Goal: Use online tool/utility: Use online tool/utility

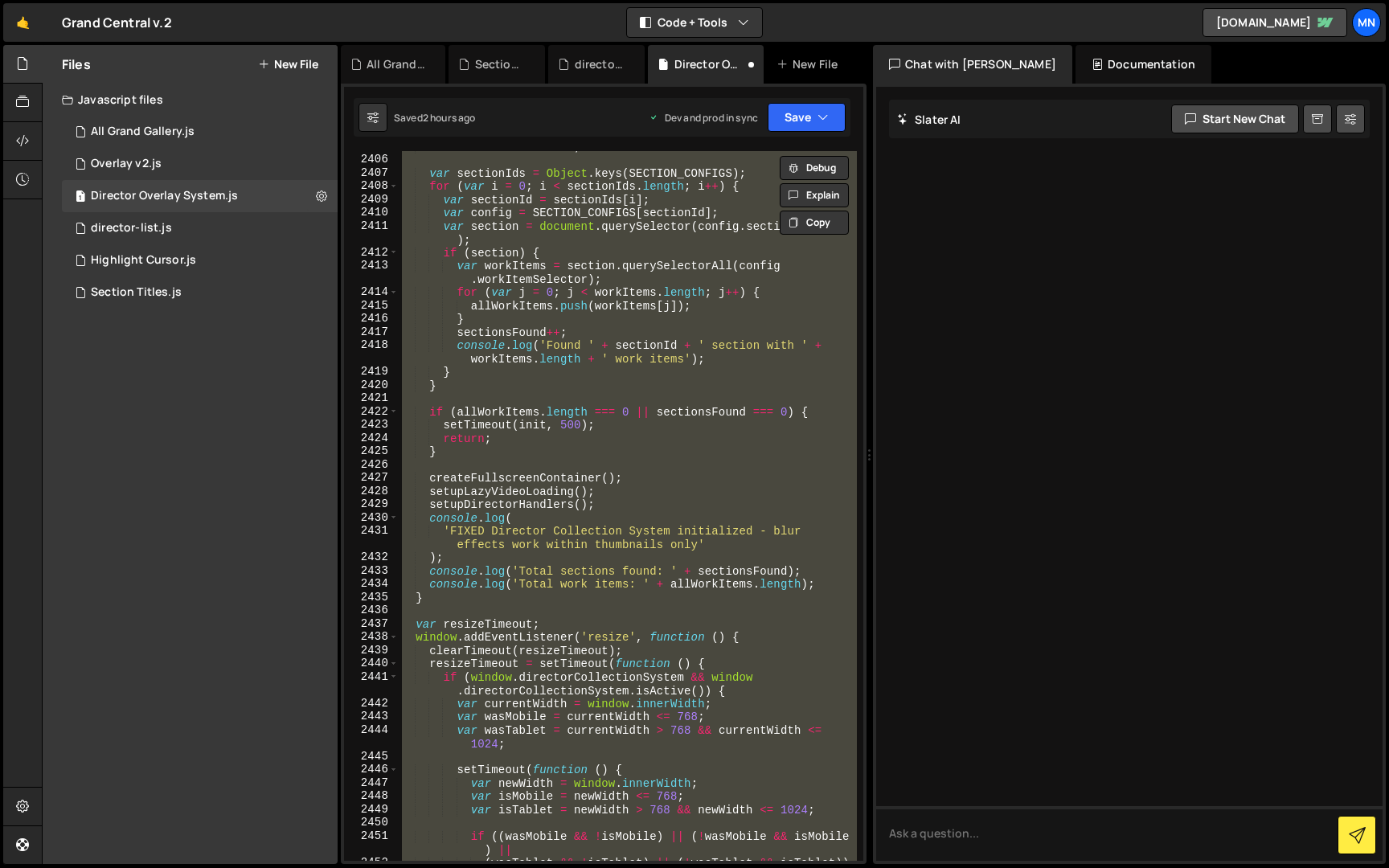
scroll to position [25625, 0]
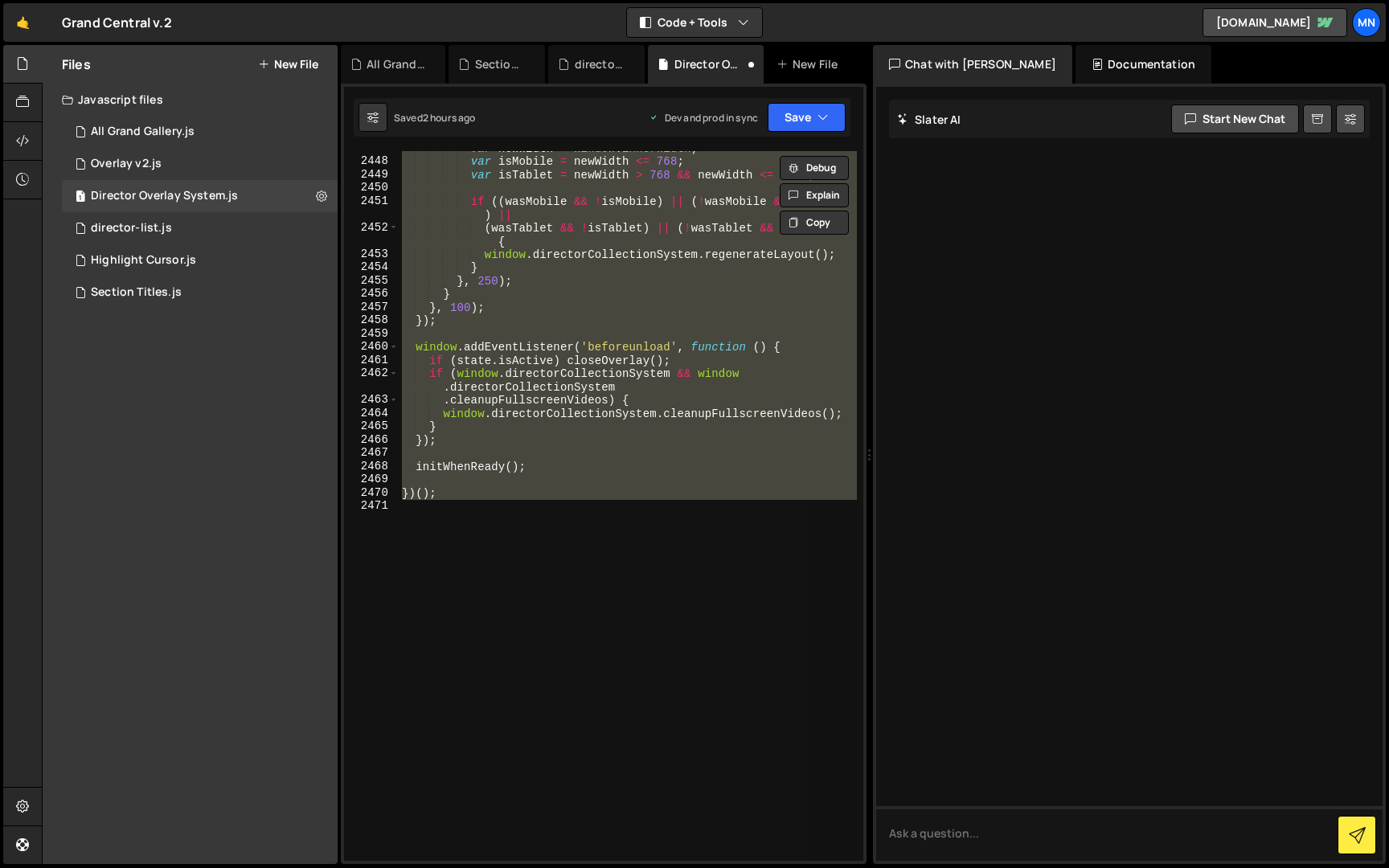
click at [626, 516] on div "var newWidth = window . innerWidth ; var isMobile = newWidth <= 768 ; var isTab…" at bounding box center [627, 505] width 458 height 710
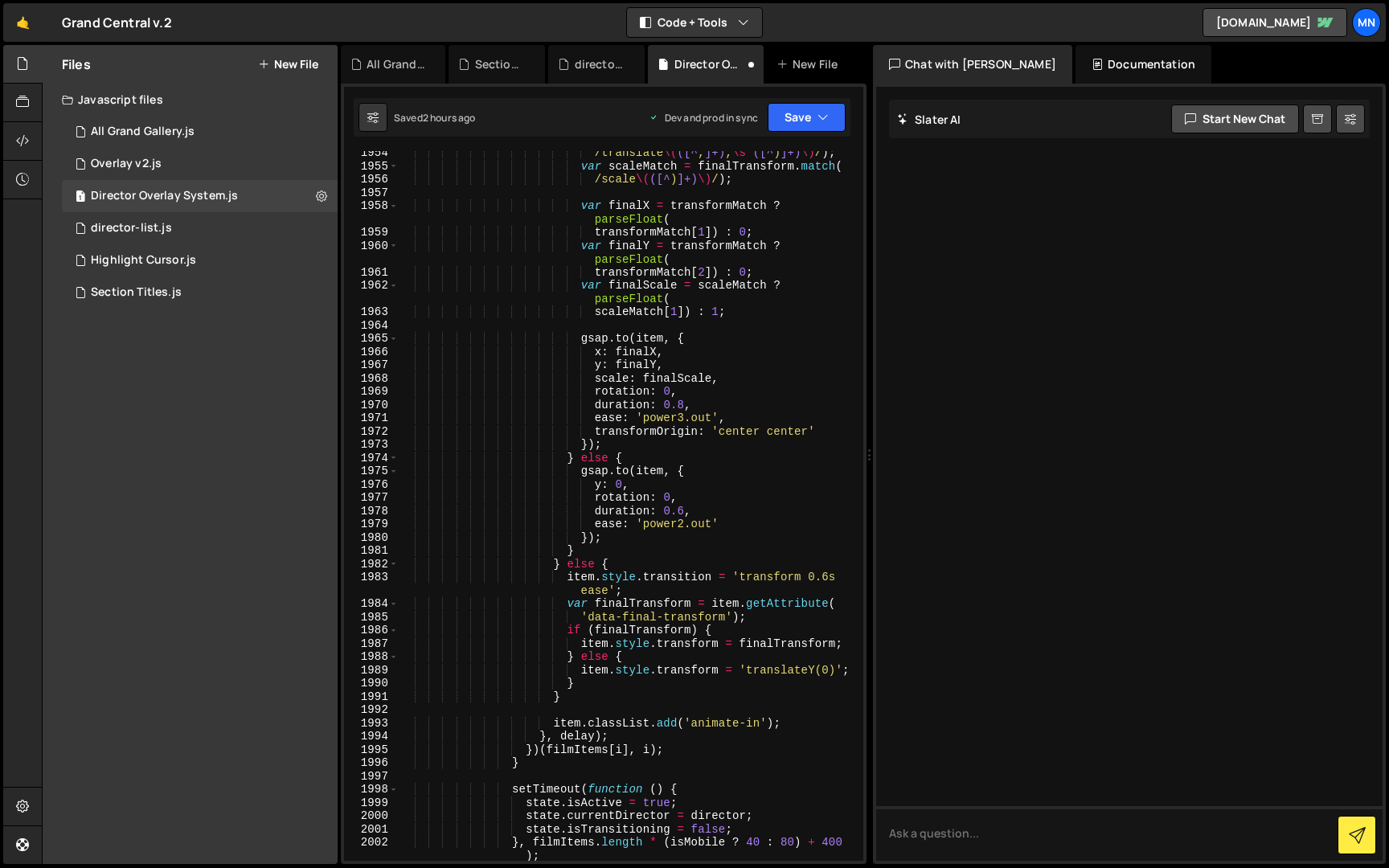
scroll to position [20672, 0]
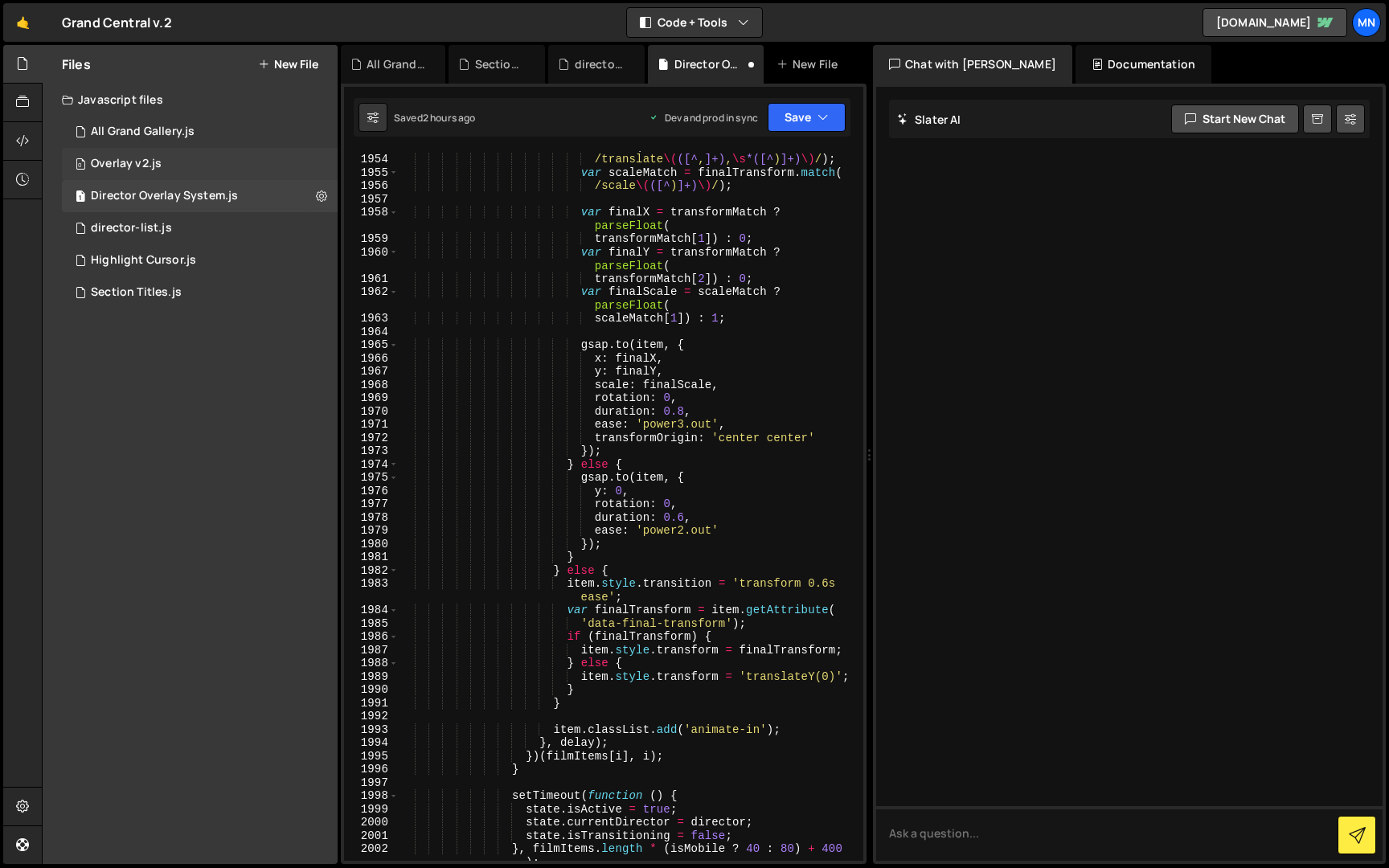
click at [136, 168] on div "Overlay v2.js" at bounding box center [126, 164] width 70 height 15
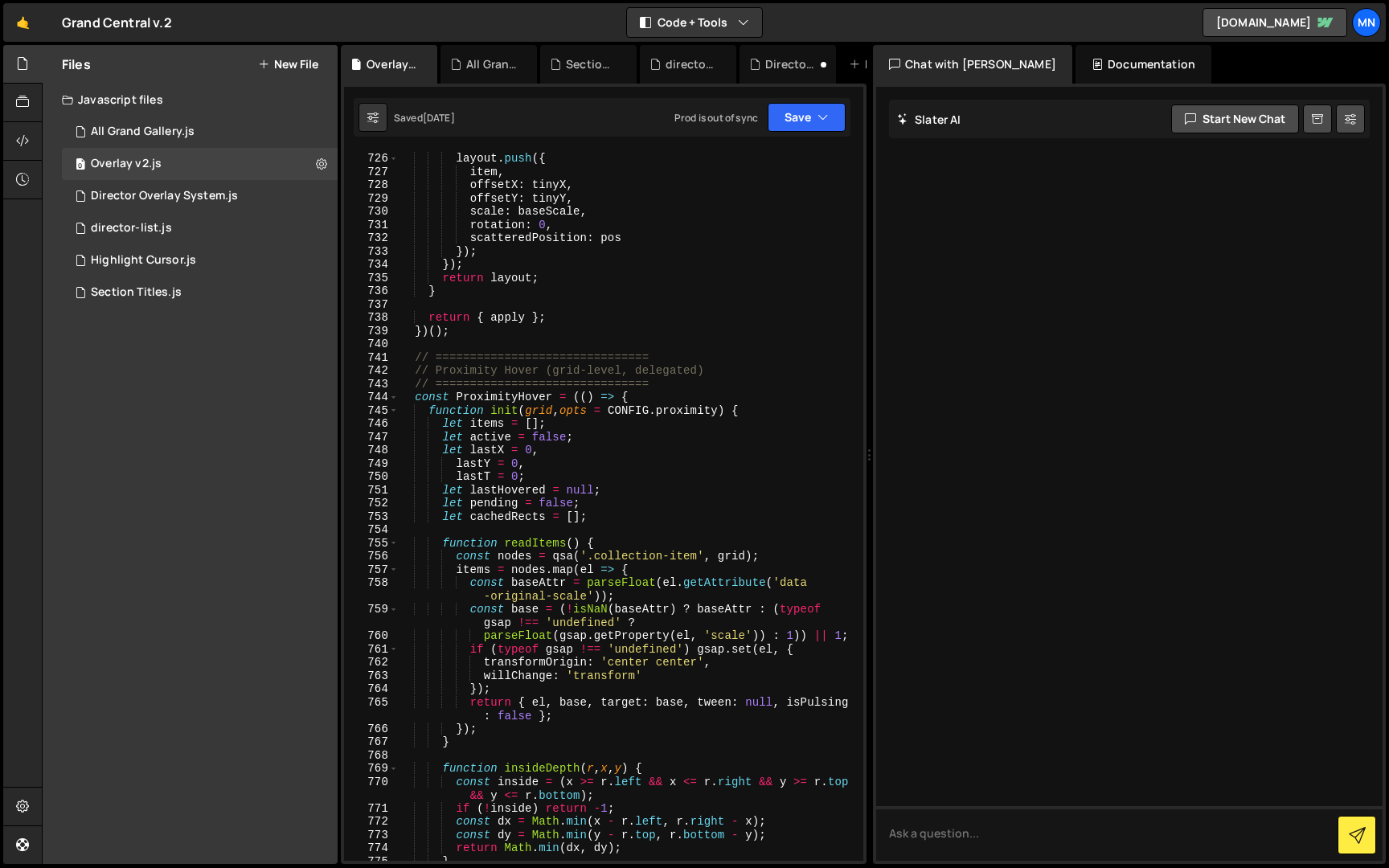
scroll to position [10365, 0]
click at [118, 125] on div "All Grand Gallery.js" at bounding box center [143, 132] width 104 height 15
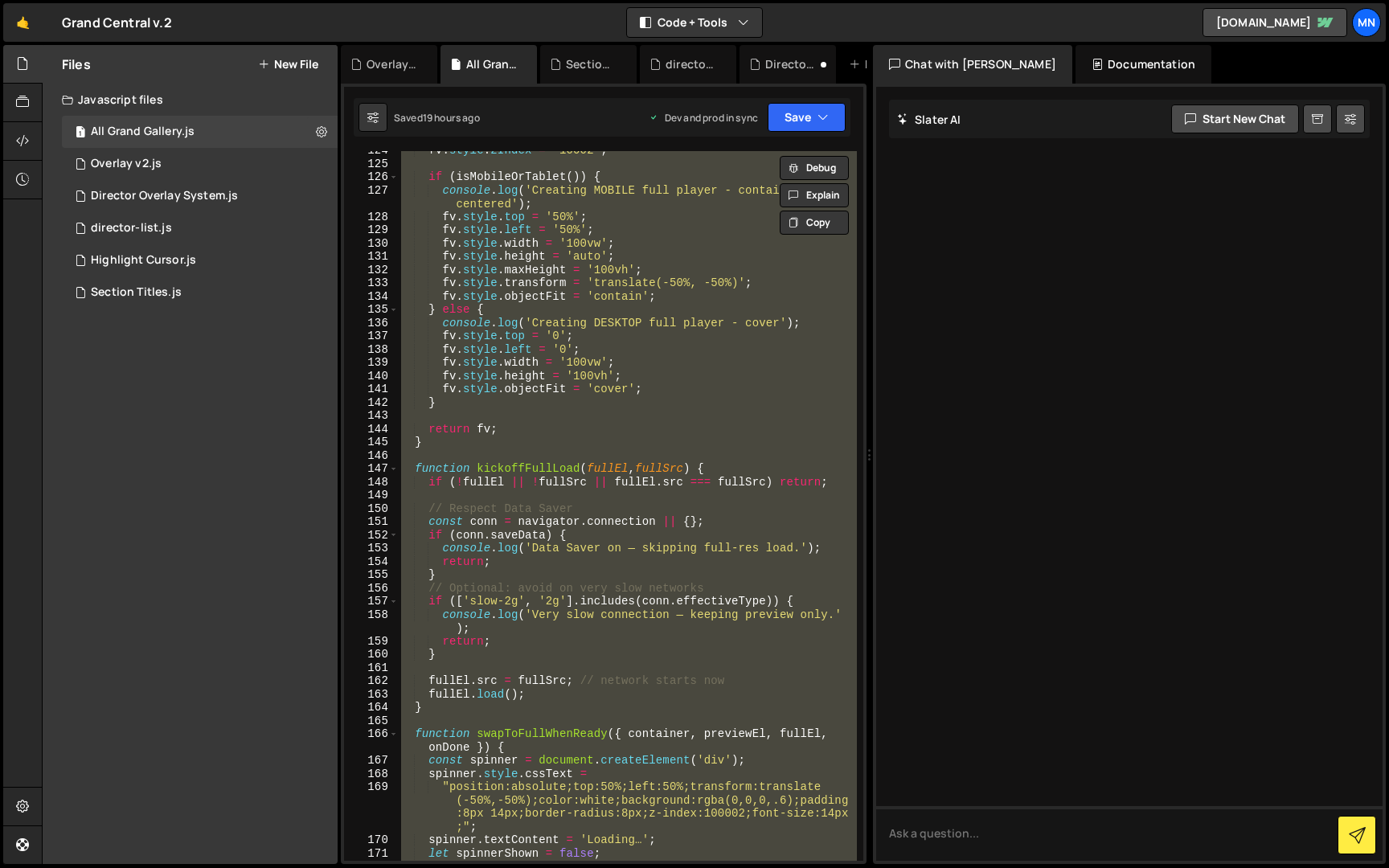
click at [504, 194] on div "fv . style . zIndex = '10002' ; if ( isMobileOrTablet ( )) { console . log ( 'C…" at bounding box center [627, 505] width 459 height 710
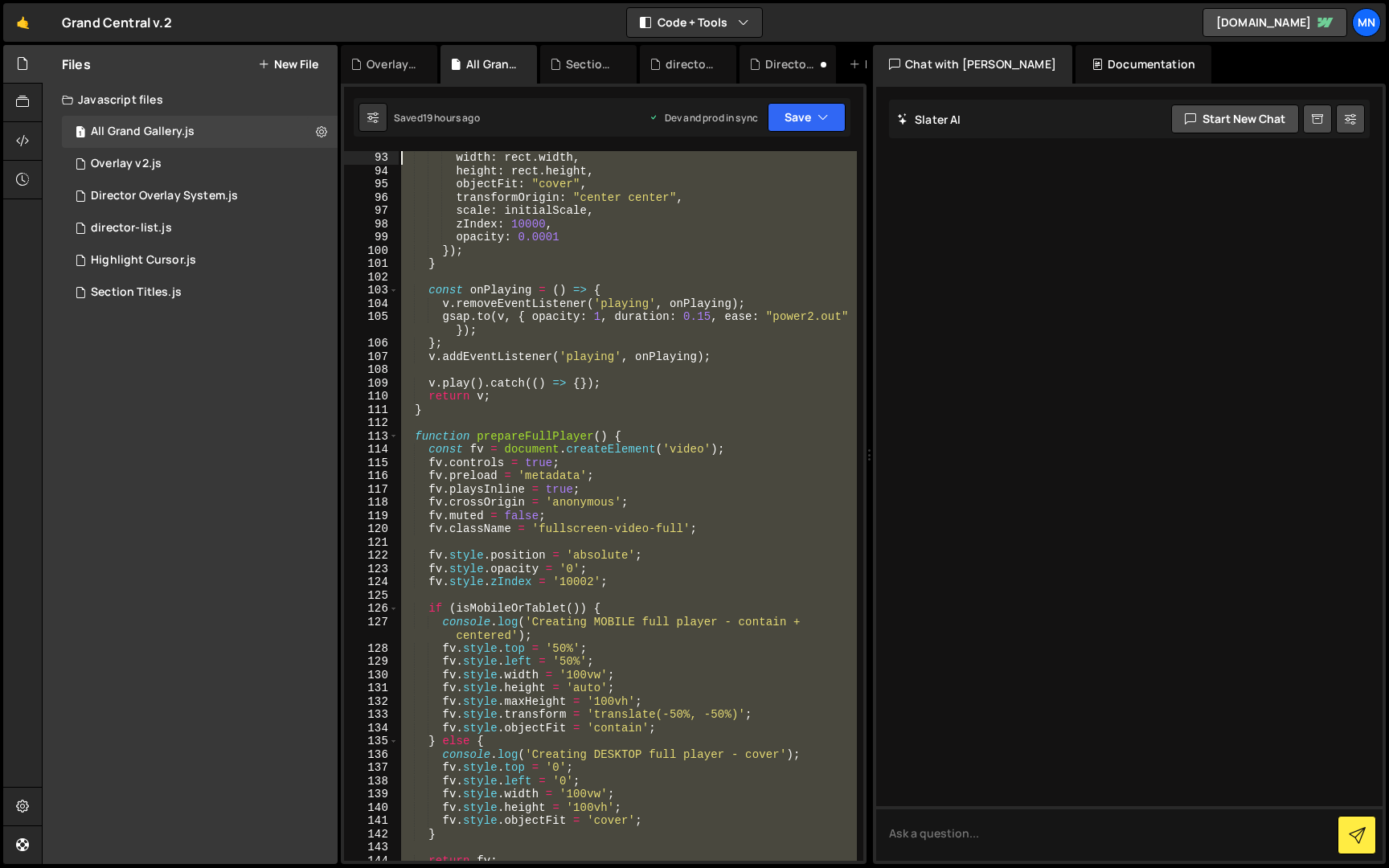
scroll to position [0, 0]
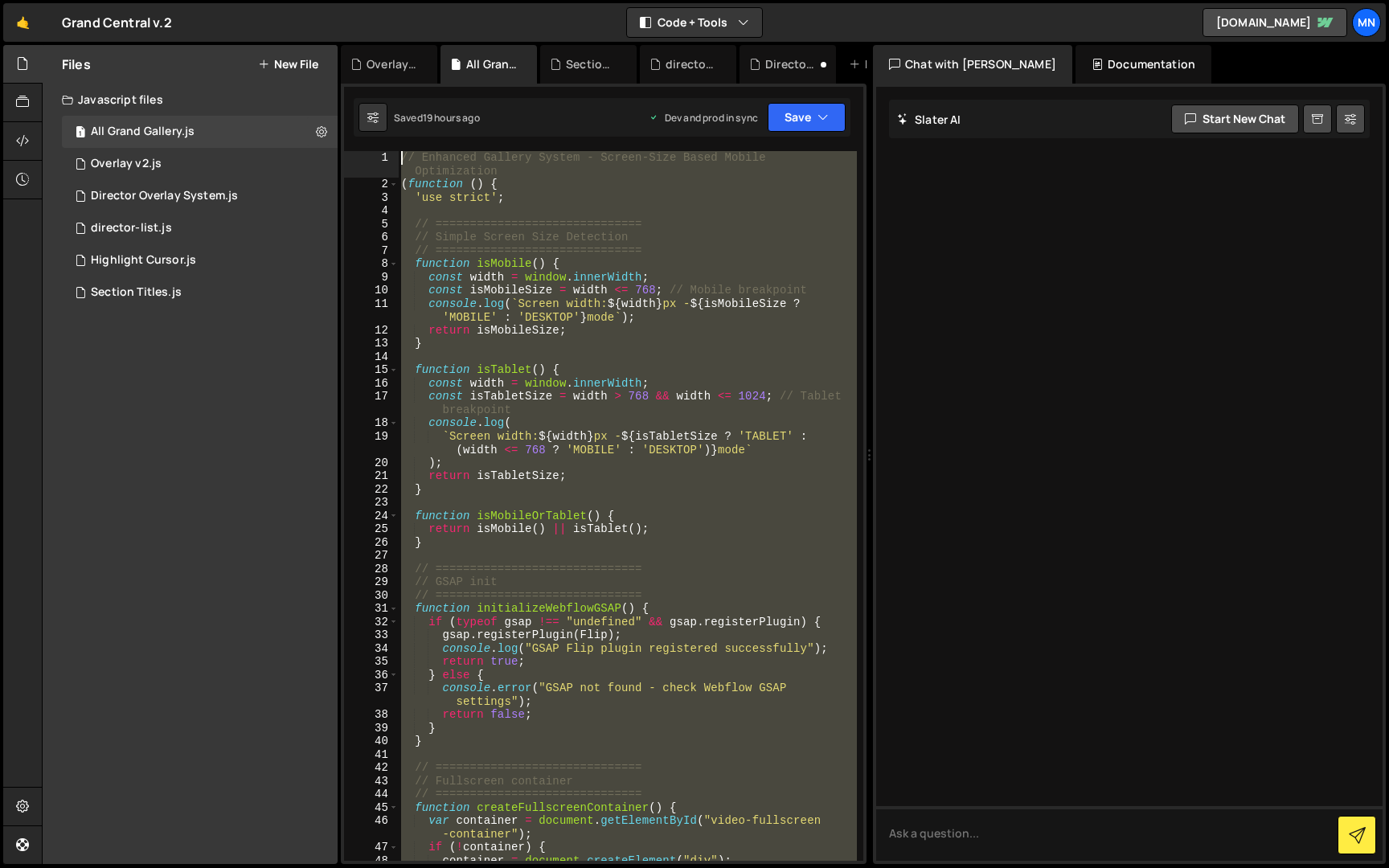
drag, startPoint x: 406, startPoint y: 828, endPoint x: 376, endPoint y: -30, distance: 858.5
click at [376, 0] on html "Projects [GEOGRAPHIC_DATA] Blog [GEOGRAPHIC_DATA] Projects Your Teams Invite te…" at bounding box center [694, 434] width 1389 height 868
type textarea "// Enhanced Gallery System - Screen-Size Based Mobile Optimization (function ()…"
click at [190, 197] on div "Director Overlay System.js" at bounding box center [164, 196] width 147 height 15
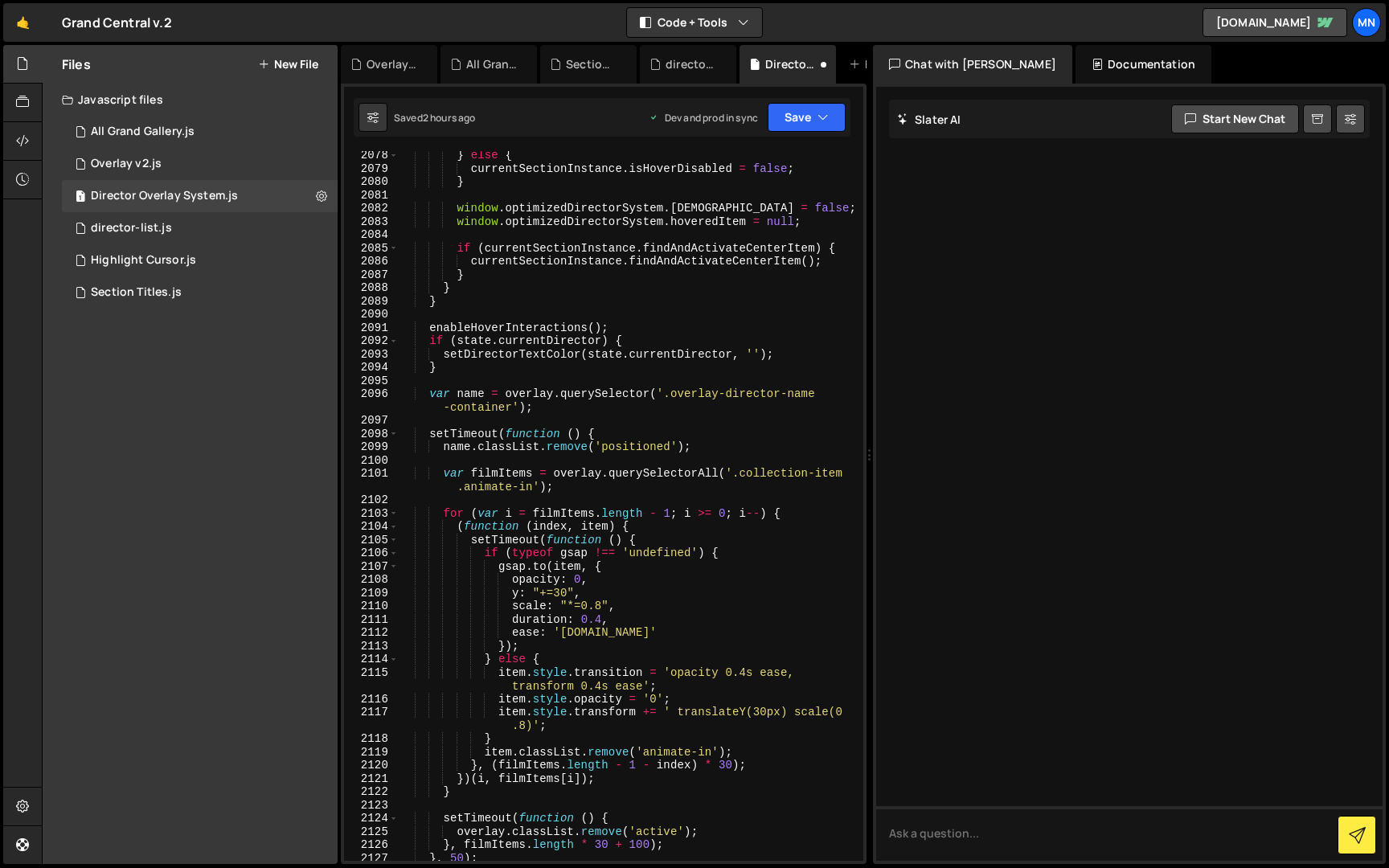
scroll to position [22054, 0]
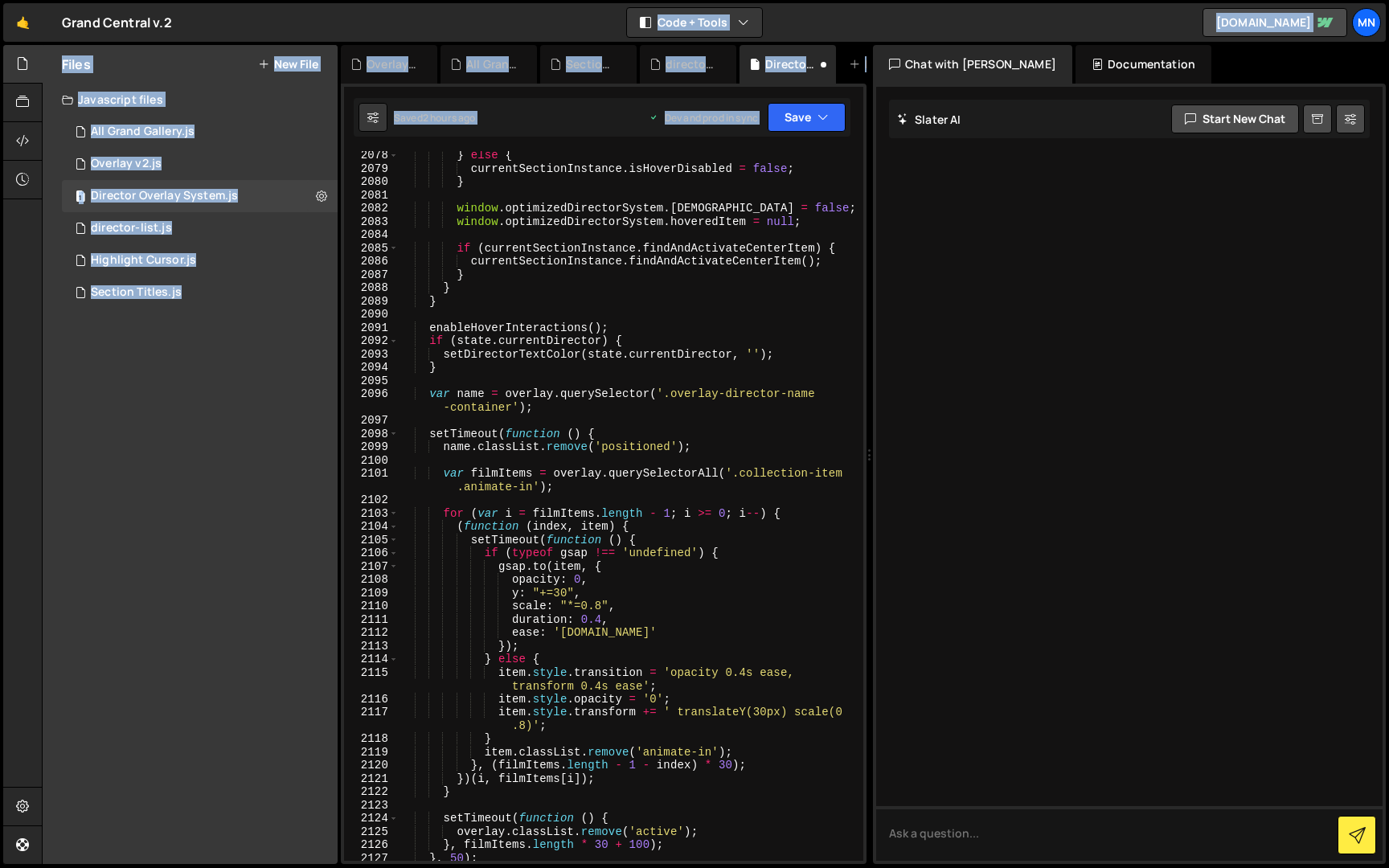
drag, startPoint x: 863, startPoint y: 751, endPoint x: 844, endPoint y: 816, distance: 67.7
click at [861, 866] on div "Hold on a sec... Are you certain you wish to leave this page? Any changes you'v…" at bounding box center [694, 434] width 1389 height 868
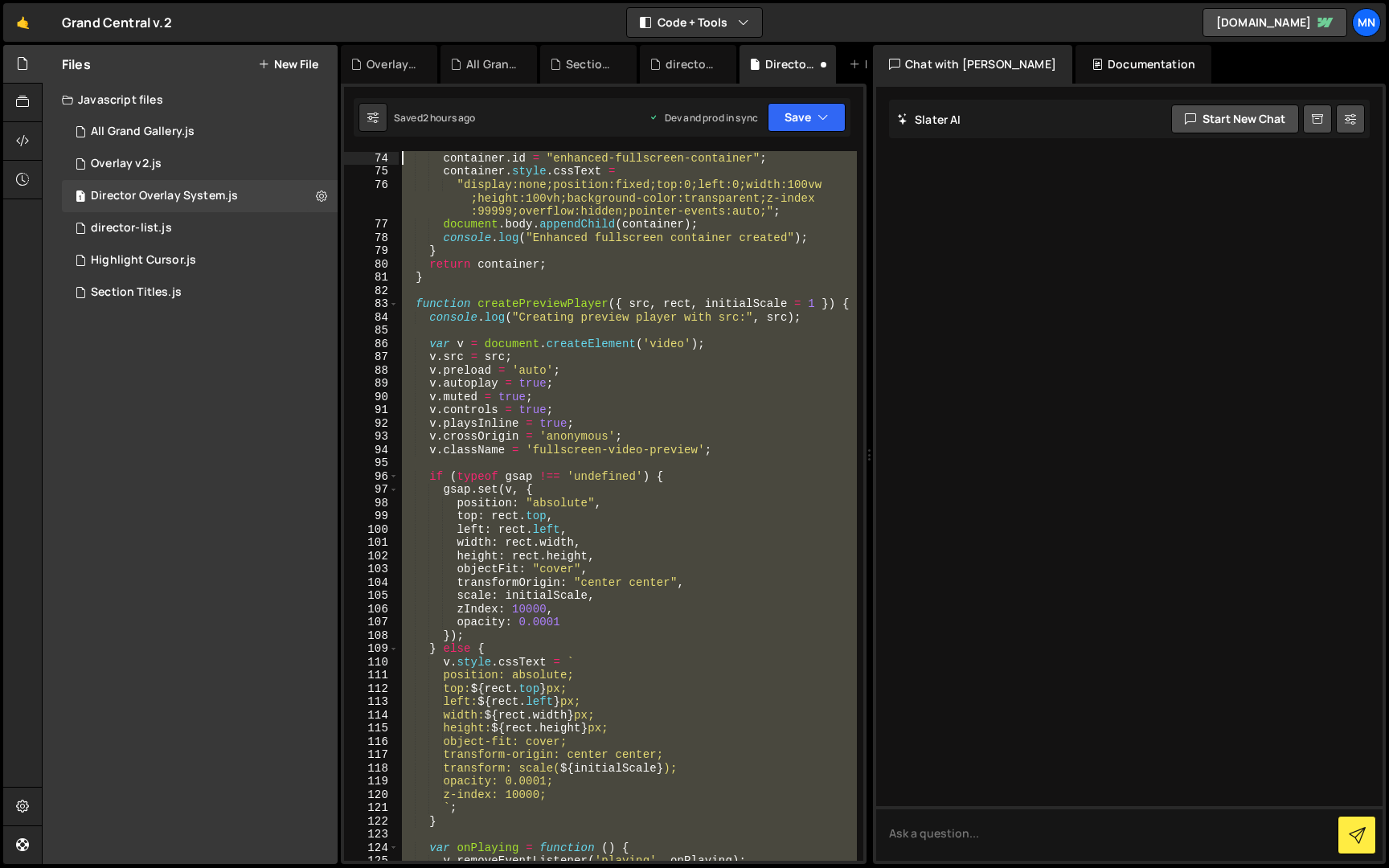
scroll to position [0, 0]
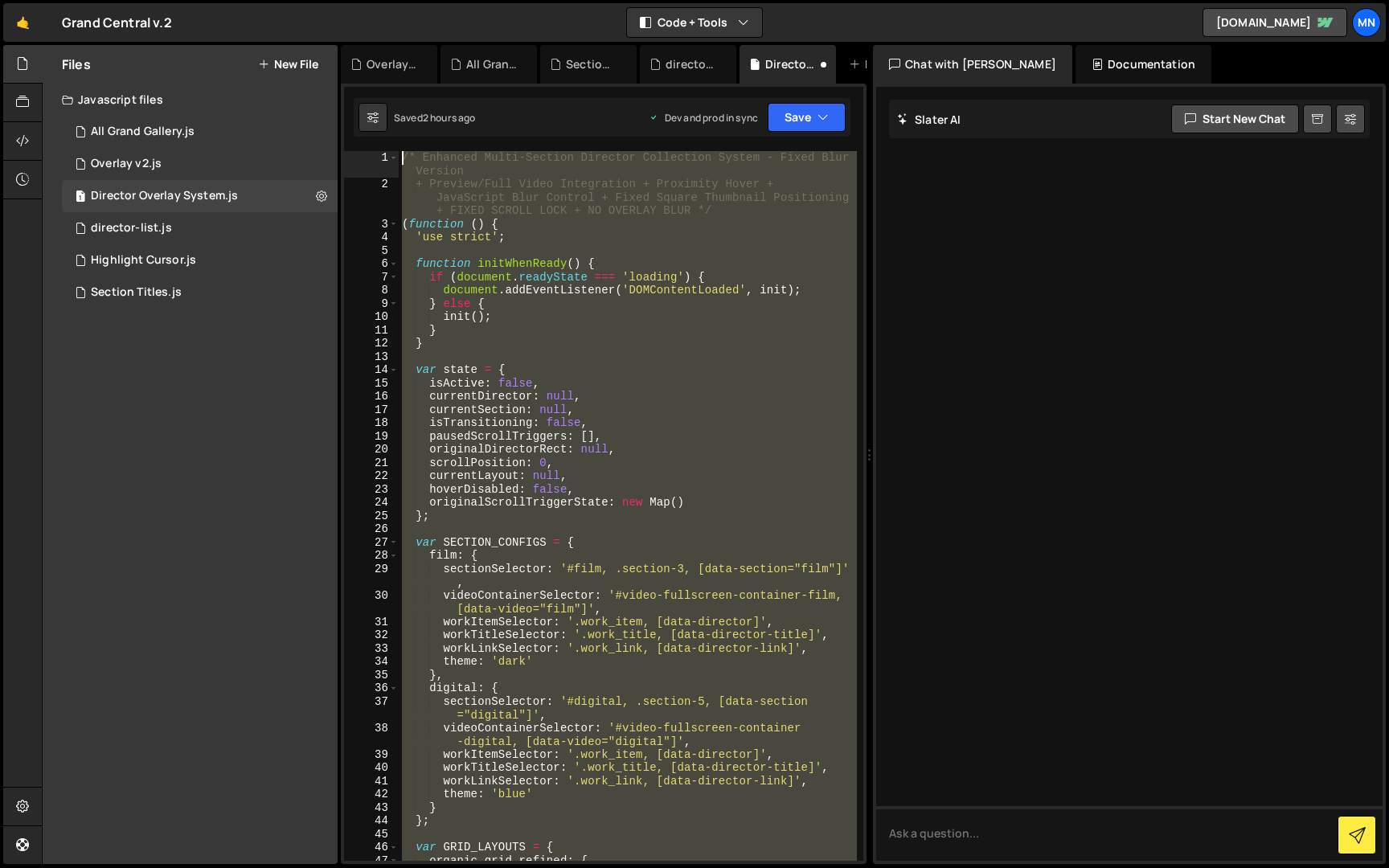
drag, startPoint x: 393, startPoint y: 810, endPoint x: 303, endPoint y: -30, distance: 844.8
click at [303, 0] on html "Projects [GEOGRAPHIC_DATA] Blog [GEOGRAPHIC_DATA] Projects Your Teams Invite te…" at bounding box center [694, 434] width 1389 height 868
type textarea "/* Enhanced Multi-Section Director Collection System - Fixed Blur Version + Pre…"
click at [156, 131] on div "All Grand Gallery.js" at bounding box center [143, 132] width 104 height 15
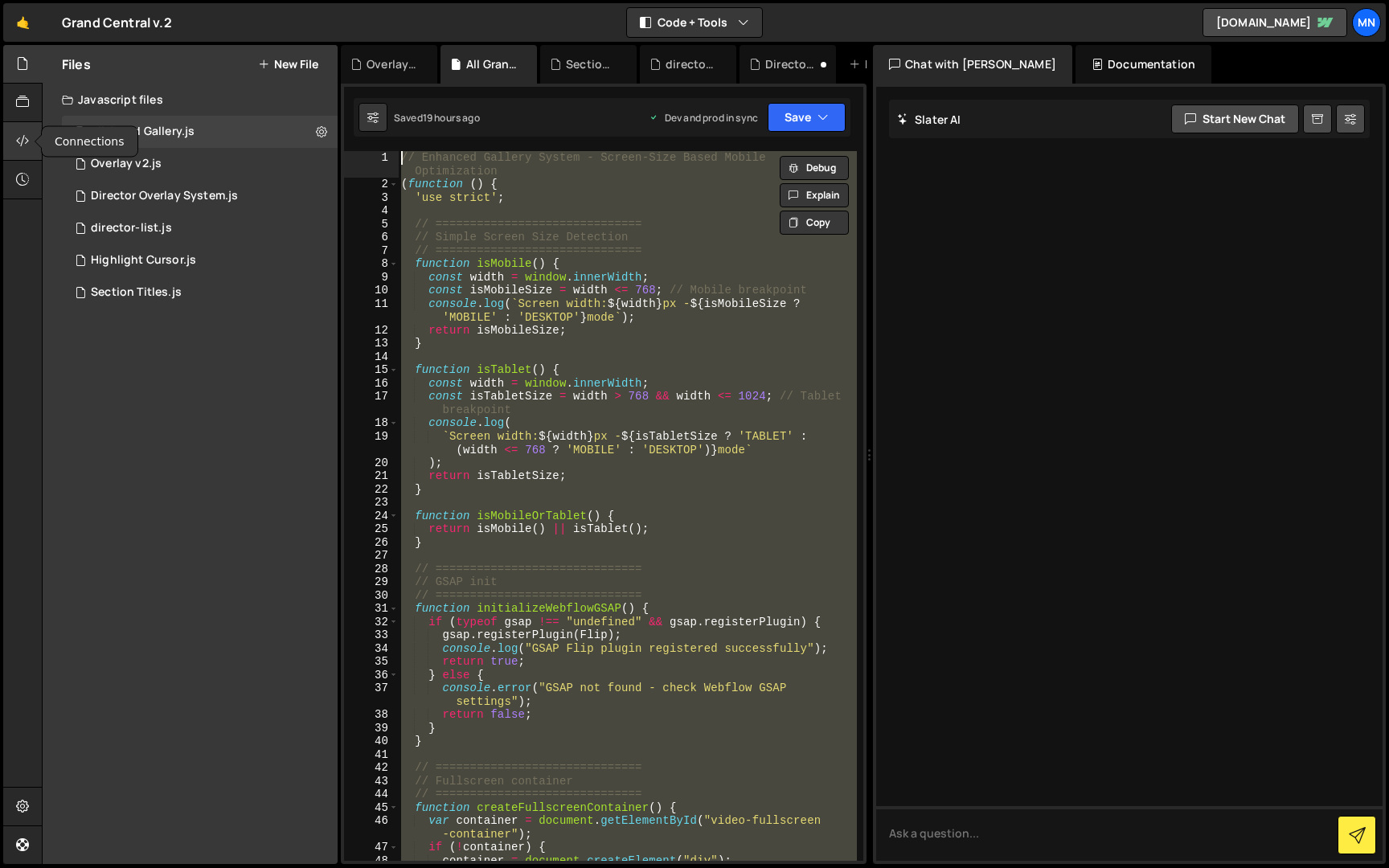
click at [19, 137] on icon at bounding box center [22, 140] width 13 height 18
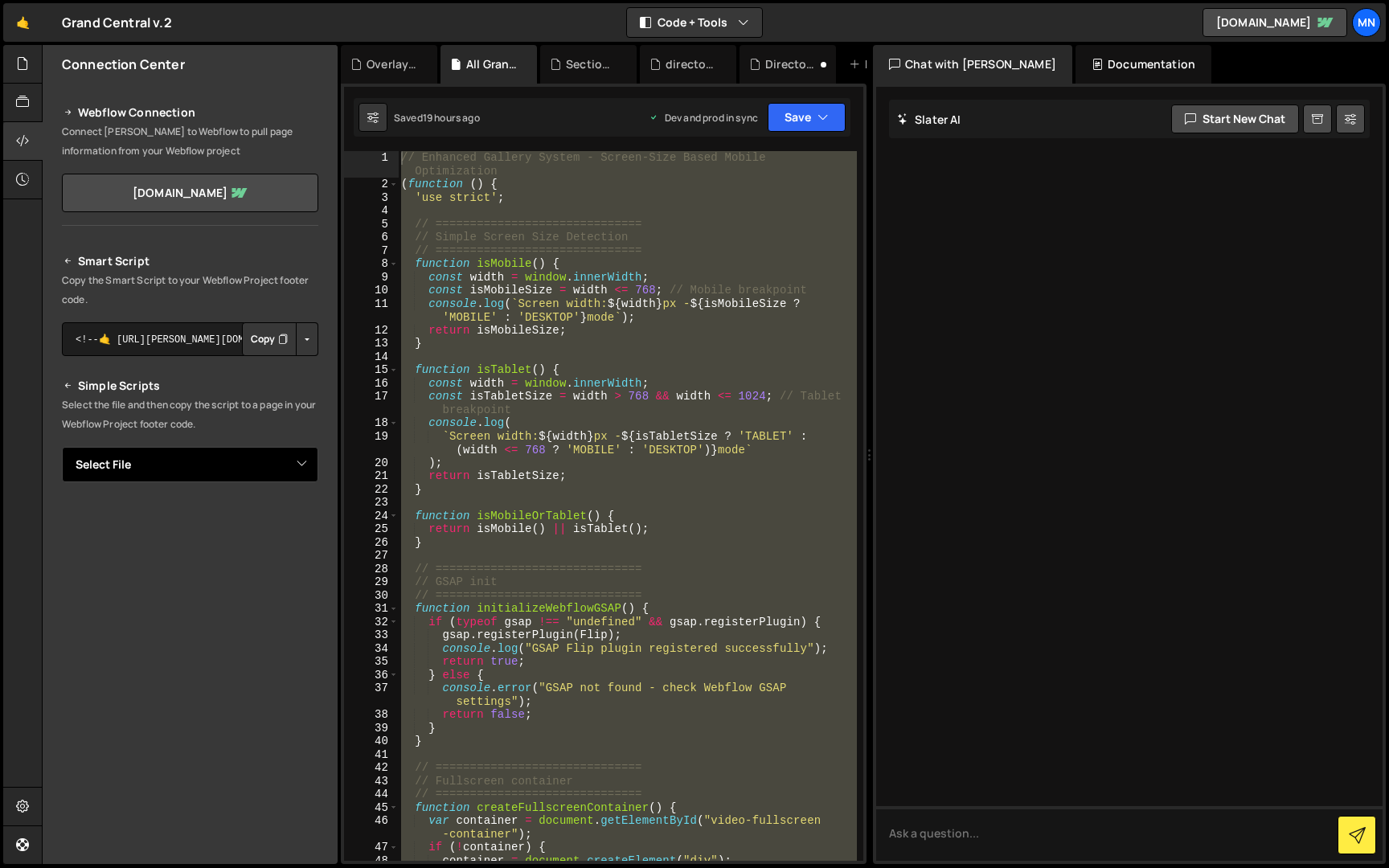
click at [302, 459] on select "Select File All Grand Gallery.js Overlay v2.js Director Overlay System.js direc…" at bounding box center [190, 465] width 256 height 35
select select "45944"
click at [62, 447] on select "Select File All Grand Gallery.js Overlay v2.js Director Overlay System.js direc…" at bounding box center [190, 465] width 256 height 35
click at [298, 522] on button "Button group with nested dropdown" at bounding box center [307, 519] width 22 height 33
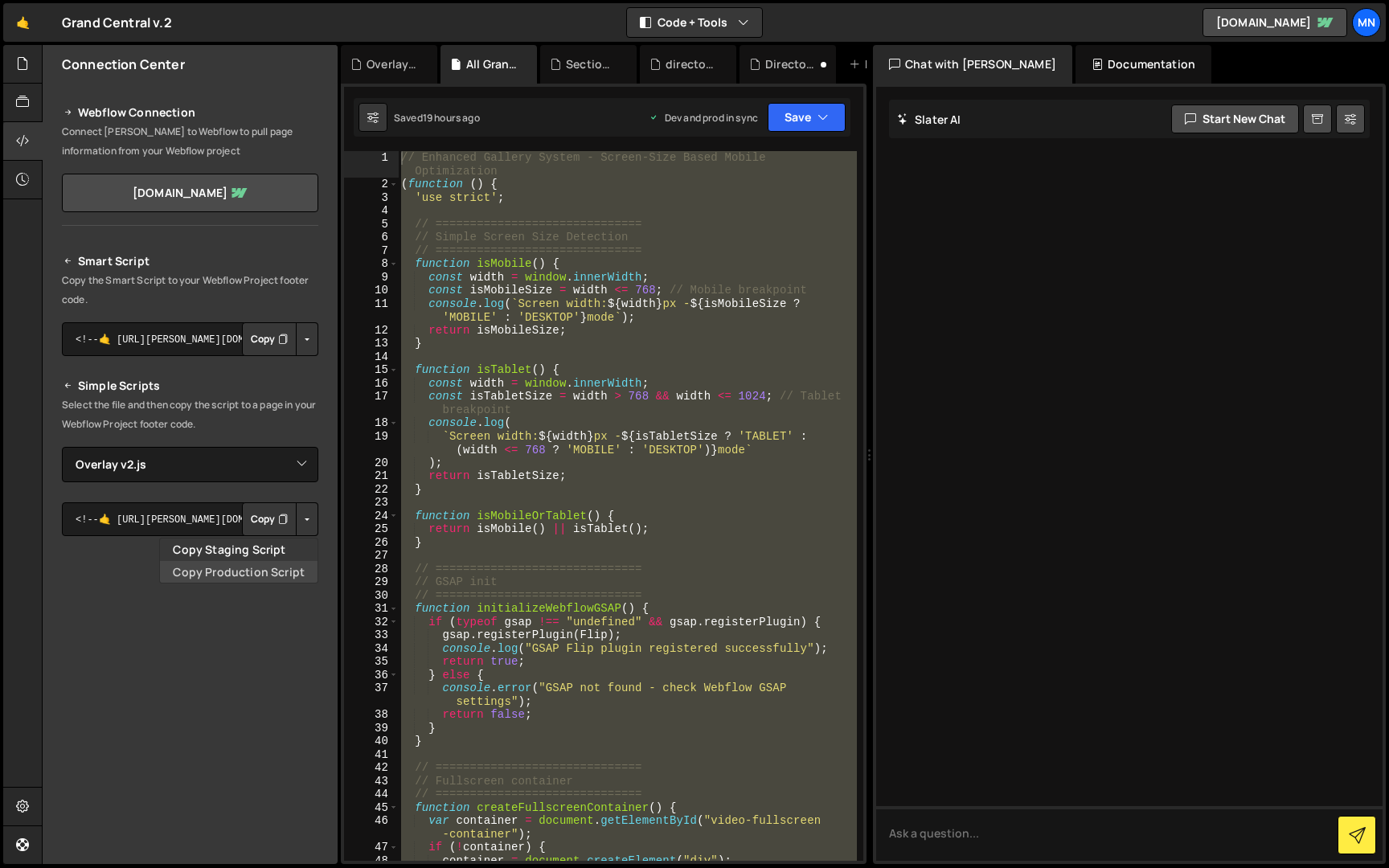
click at [269, 574] on link "Copy Production Script" at bounding box center [239, 572] width 157 height 22
